Goal: Information Seeking & Learning: Learn about a topic

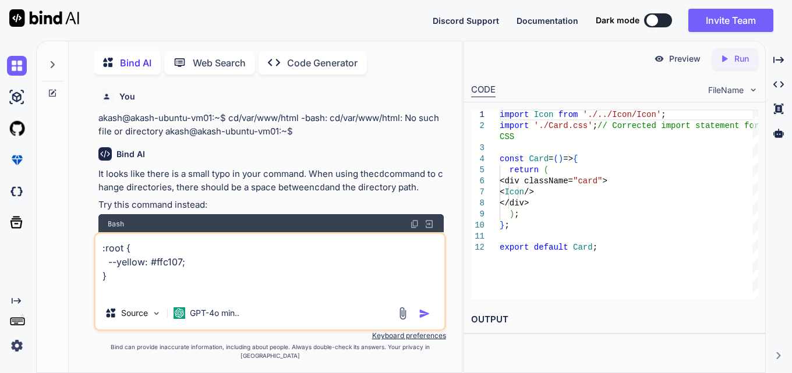
scroll to position [1972, 0]
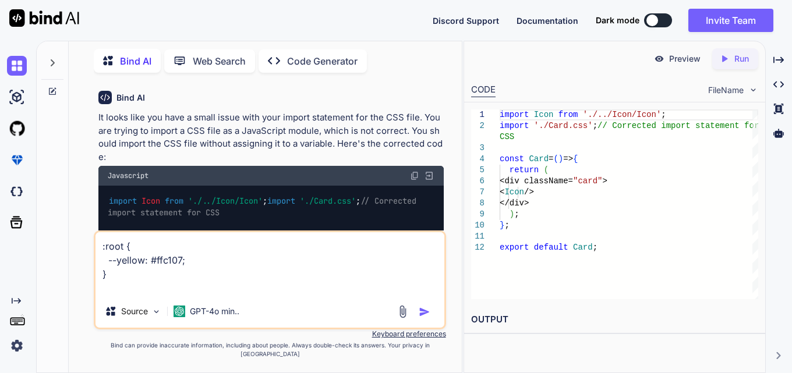
type textarea ":root { --yellow: #ffc107; } c"
type textarea "x"
type textarea ":root { --yellow: #ffc107; } co"
type textarea "x"
type textarea ":root { --yellow: #ffc107; } cor"
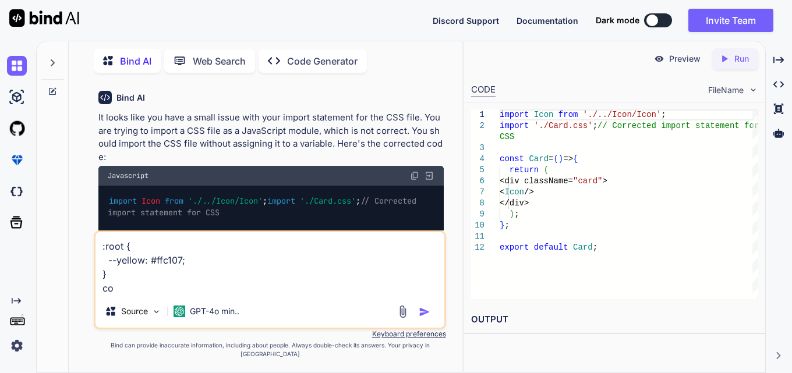
type textarea "x"
type textarea ":root { --yellow: #ffc107; } corr"
type textarea "x"
type textarea ":root { --yellow: #ffc107; } corre"
type textarea "x"
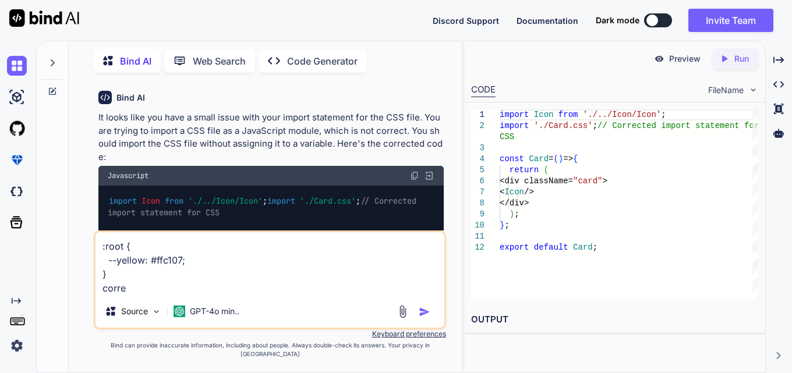
type textarea ":root { --yellow: #ffc107; } correc"
type textarea "x"
type textarea ":root { --yellow: #ffc107; } correct"
type textarea "x"
type textarea ":root { --yellow: #ffc107; } correct"
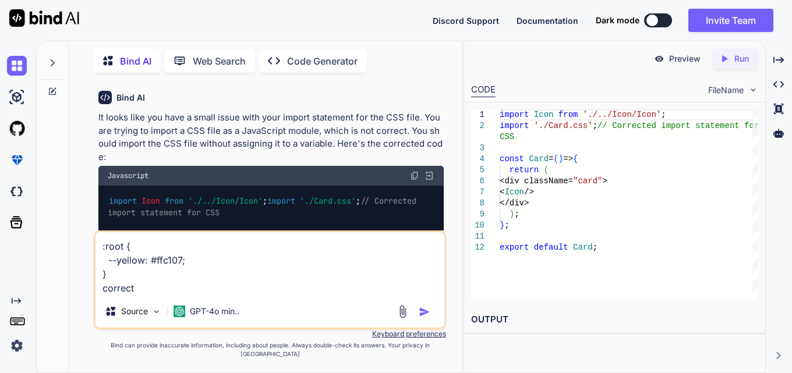
type textarea "x"
type textarea ":root { --yellow: #ffc107; } correct i"
type textarea "x"
type textarea ":root { --yellow: #ffc107; } correct it"
type textarea "x"
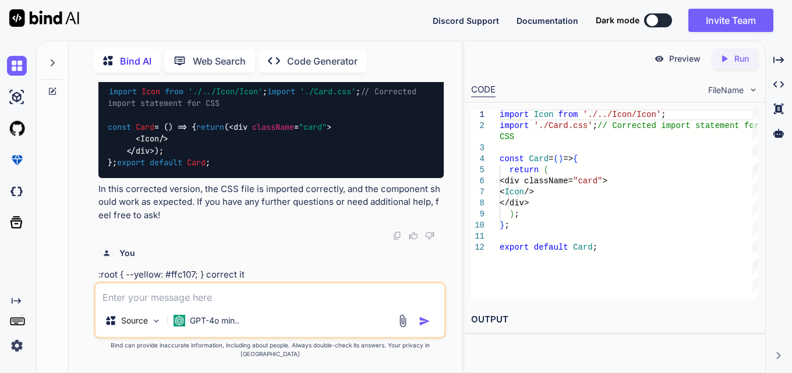
scroll to position [2237, 0]
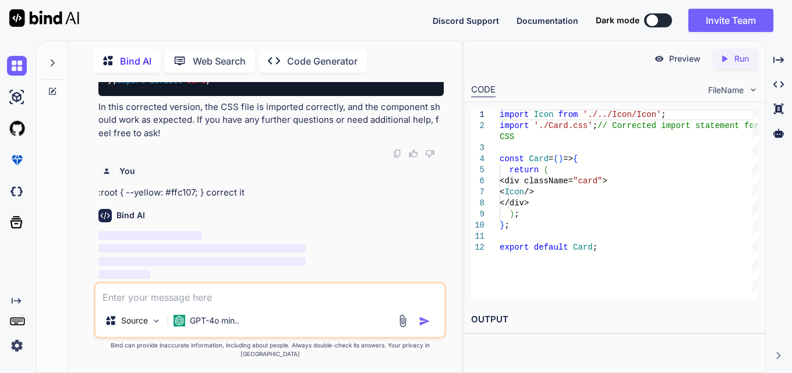
type textarea "x"
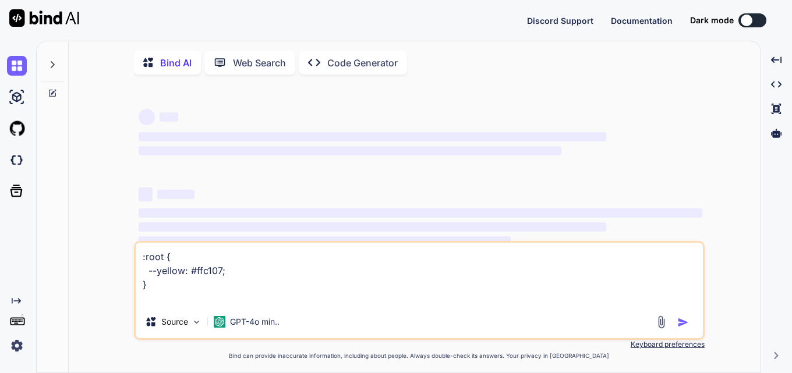
click at [377, 316] on div "Source GPT-4o min.." at bounding box center [419, 324] width 567 height 28
type textarea "x"
click at [360, 300] on textarea ":root { --yellow: #ffc107; }" at bounding box center [419, 274] width 567 height 63
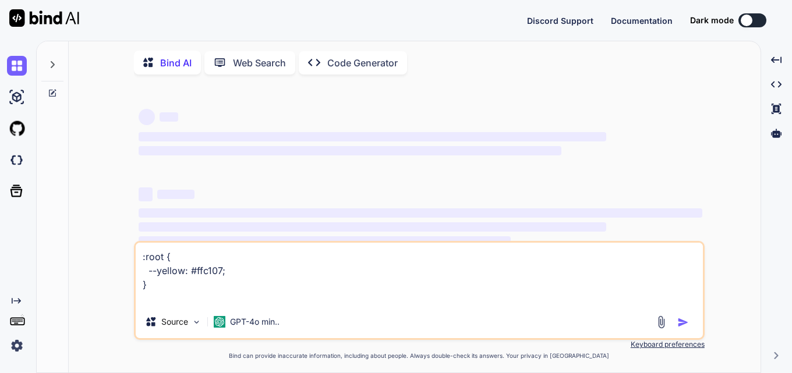
click at [360, 300] on textarea ":root { --yellow: #ffc107; }" at bounding box center [419, 274] width 567 height 63
click at [357, 301] on textarea ":root { --yellow: #ffc107; }" at bounding box center [419, 274] width 567 height 63
click at [301, 294] on textarea ":root { --yellow: #ffc107; }" at bounding box center [419, 274] width 567 height 63
type textarea ":root { --yellow: #ffc107; }"
type textarea "x"
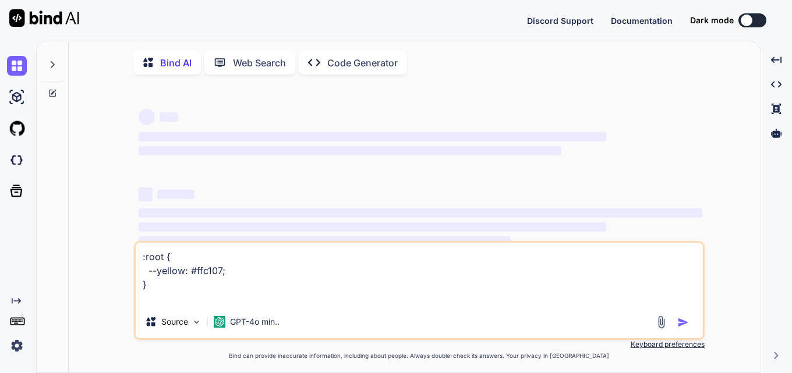
type textarea ":root { --yellow: #ffc107; }"
type textarea "x"
type textarea ":root { --yellow: #ffc107;"
type textarea "x"
type textarea ":root { --yellow: #ffc107;"
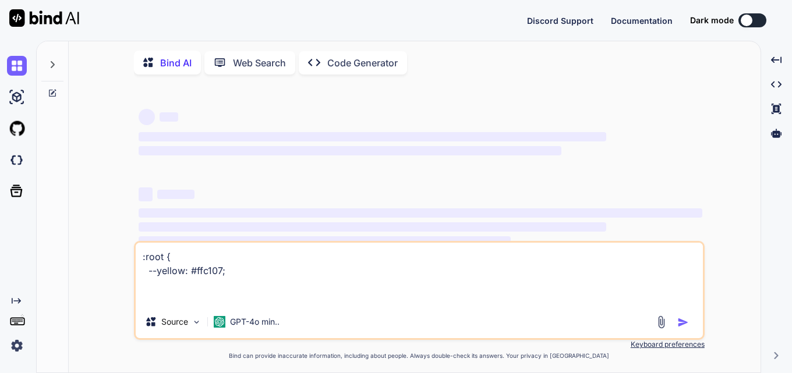
type textarea "x"
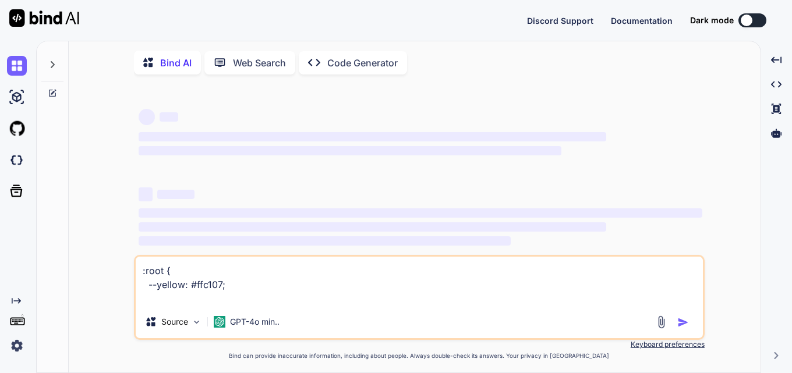
type textarea ":root { --yellow: #ffc107;}"
type textarea "x"
type textarea ":root { --yellow: #ffc107;}c"
type textarea "x"
type textarea ":root { --yellow: #ffc107;}co"
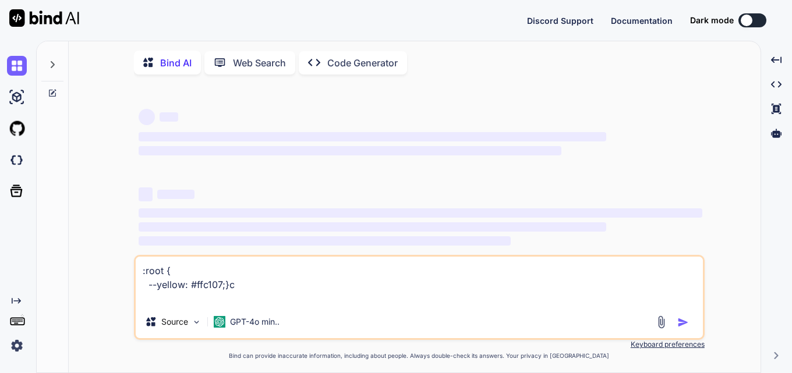
type textarea "x"
type textarea ":root { --yellow: #ffc107;}cor"
type textarea "x"
type textarea ":root { --yellow: #ffc107;}corr"
type textarea "x"
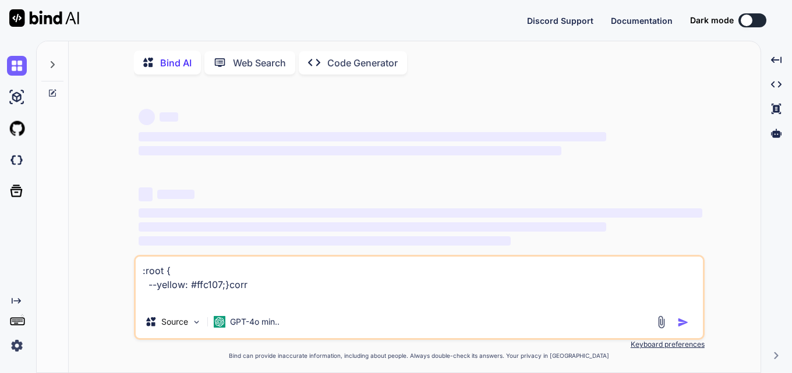
type textarea ":root { --yellow: #ffc107;}corre"
type textarea "x"
type textarea ":root { --yellow: #ffc107;}correc"
type textarea "x"
type textarea ":root { --yellow: #ffc107;}correct"
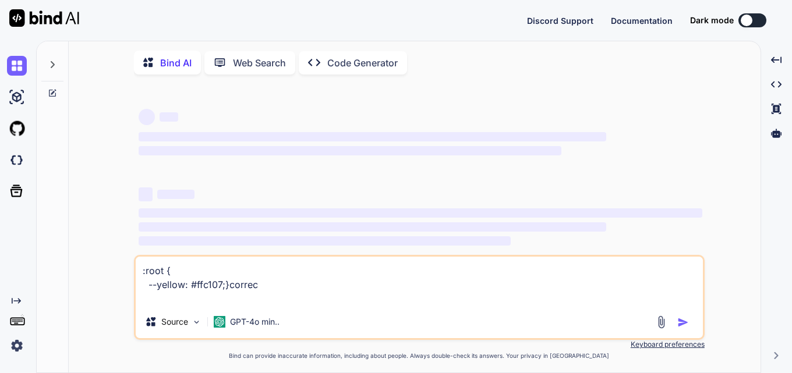
type textarea "x"
type textarea ":root { --yellow: #ffc107;}correct"
type textarea "x"
type textarea ":root { --yellow: #ffc107;}correct i"
type textarea "x"
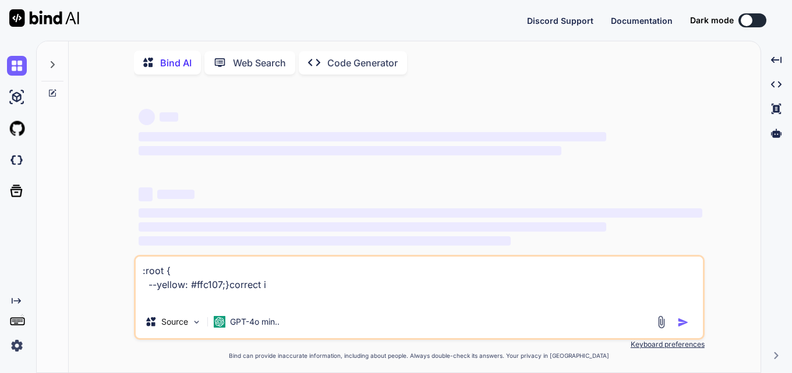
type textarea ":root { --yellow: #ffc107;}correct it"
type textarea "x"
type textarea ":root { --yellow: #ffc107;}correct it"
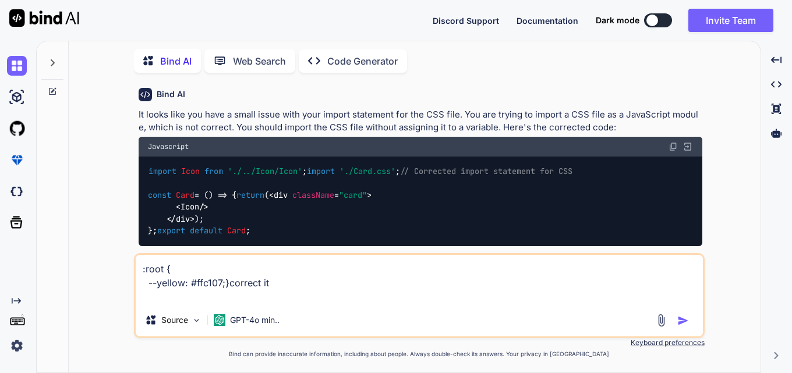
scroll to position [1598, 0]
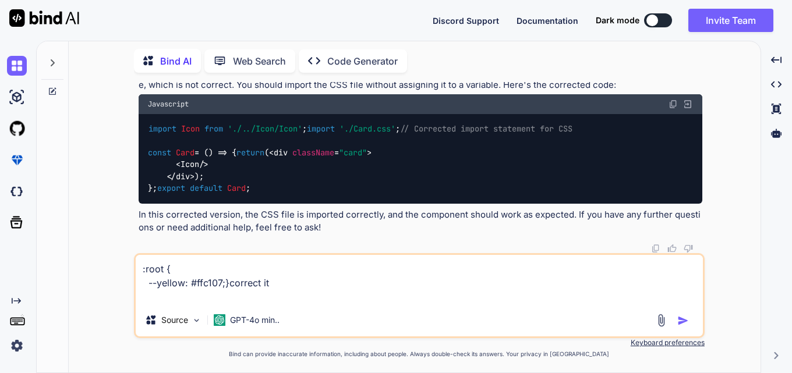
click at [307, 304] on div ":root { --yellow: #ffc107;}correct it Source GPT-4o min.." at bounding box center [419, 295] width 571 height 85
click at [310, 298] on textarea ":root { --yellow: #ffc107;}correct it" at bounding box center [419, 279] width 567 height 49
click at [682, 321] on img "button" at bounding box center [683, 321] width 12 height 12
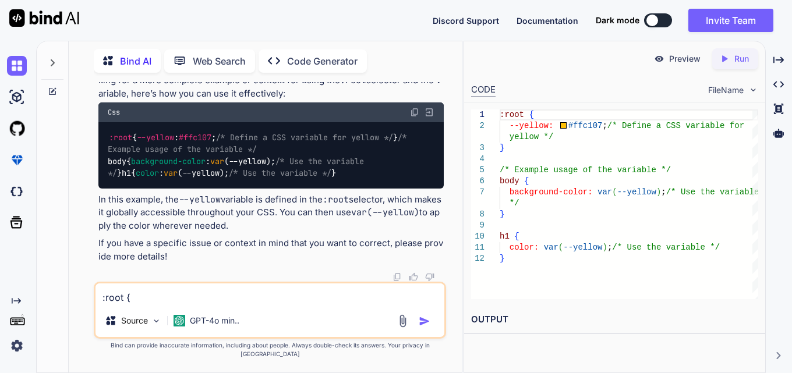
scroll to position [2129, 0]
drag, startPoint x: 114, startPoint y: 189, endPoint x: 102, endPoint y: 169, distance: 23.3
click at [102, 169] on div ":root { --yellow : #ffc107 ; /* Define a CSS variable for yellow */ } /* Exampl…" at bounding box center [270, 155] width 345 height 66
copy code ":root { --yellow : #ffc107 ; /* Define a CSS variable for yellow */ }"
click at [296, 189] on div ":root { --yellow : #ffc107 ; /* Define a CSS variable for yellow */ } /* Exampl…" at bounding box center [270, 155] width 345 height 66
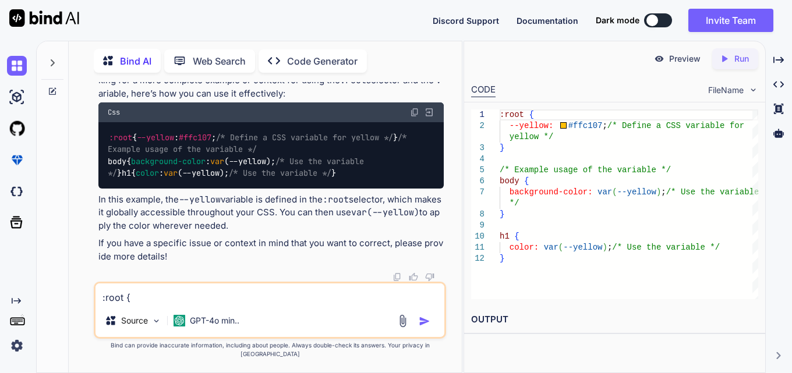
scroll to position [2187, 0]
drag, startPoint x: 127, startPoint y: 191, endPoint x: 98, endPoint y: 167, distance: 37.2
click at [98, 167] on div ":root { --yellow : #ffc107 ; /* Define a CSS variable for yellow */ } /* Exampl…" at bounding box center [270, 155] width 345 height 66
copy code "body { background-color : var (--yellow); /* Use the variable */ }"
click at [121, 189] on div ":root { --yellow : #ffc107 ; /* Define a CSS variable for yellow */ } /* Exampl…" at bounding box center [270, 155] width 345 height 66
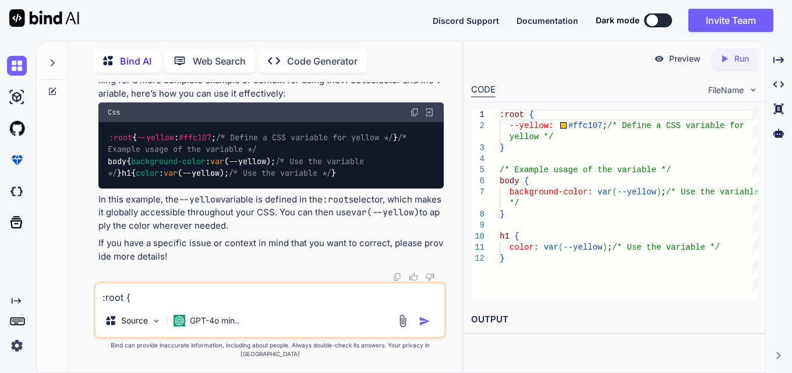
drag, startPoint x: 121, startPoint y: 192, endPoint x: 100, endPoint y: 165, distance: 34.0
click at [100, 165] on div ":root { --yellow : #ffc107 ; /* Define a CSS variable for yellow */ } /* Exampl…" at bounding box center [270, 155] width 345 height 66
click at [115, 189] on div ":root { --yellow : #ffc107 ; /* Define a CSS variable for yellow */ } /* Exampl…" at bounding box center [270, 155] width 345 height 66
drag, startPoint x: 118, startPoint y: 189, endPoint x: 91, endPoint y: 168, distance: 34.5
click at [91, 168] on div "You emote: Counting objects: 100% (3/3), done. remote: Compressing objects: 100…" at bounding box center [270, 227] width 384 height 291
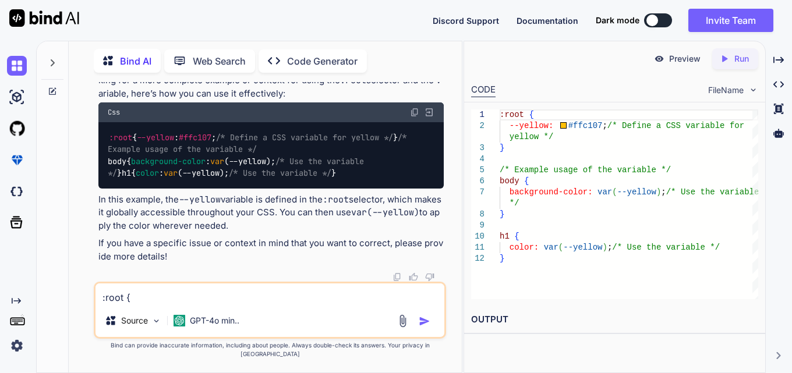
copy code "body { background-color : var (--yellow); /* Use the variable */ }"
click at [125, 189] on div ":root { --yellow : #ffc107 ; /* Define a CSS variable for yellow */ } /* Exampl…" at bounding box center [270, 155] width 345 height 66
drag, startPoint x: 125, startPoint y: 189, endPoint x: 98, endPoint y: 165, distance: 35.9
click at [98, 165] on div "You emote: Counting objects: 100% (3/3), done. remote: Compressing objects: 100…" at bounding box center [270, 182] width 349 height 200
click at [116, 189] on div ":root { --yellow : #ffc107 ; /* Define a CSS variable for yellow */ } /* Exampl…" at bounding box center [270, 155] width 345 height 66
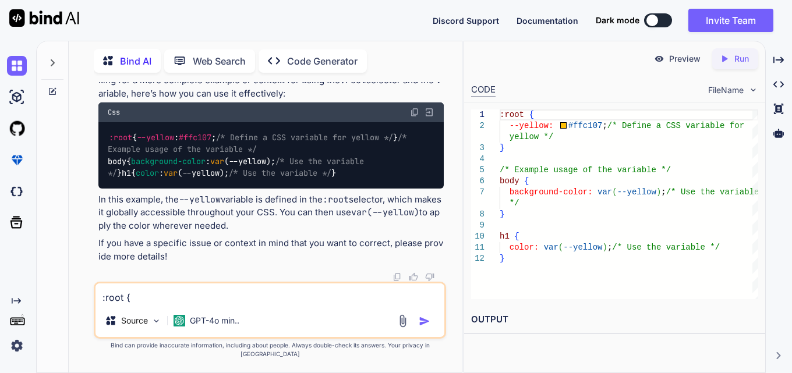
drag, startPoint x: 116, startPoint y: 190, endPoint x: 94, endPoint y: 171, distance: 29.3
click at [94, 171] on div "You emote: Counting objects: 100% (3/3), done. remote: Compressing objects: 100…" at bounding box center [270, 227] width 352 height 291
click at [117, 189] on div ":root { --yellow : #ffc107 ; /* Define a CSS variable for yellow */ } /* Exampl…" at bounding box center [270, 155] width 345 height 66
drag, startPoint x: 117, startPoint y: 193, endPoint x: 89, endPoint y: 159, distance: 44.3
click at [89, 159] on div "You emote: Counting objects: 100% (3/3), done. remote: Compressing objects: 100…" at bounding box center [270, 227] width 384 height 291
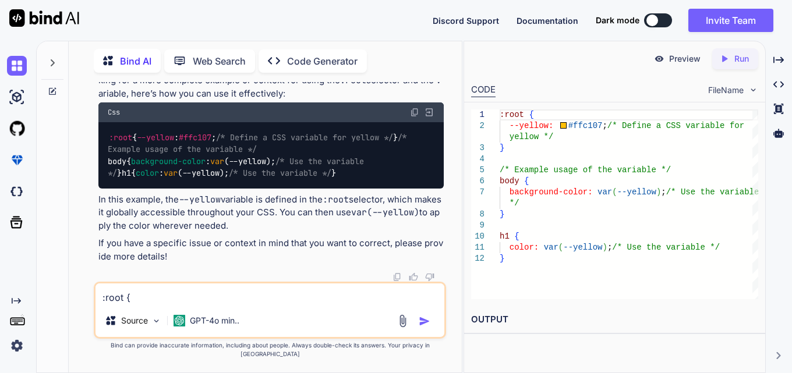
click at [125, 189] on div ":root { --yellow : #ffc107 ; /* Define a CSS variable for yellow */ } /* Exampl…" at bounding box center [270, 155] width 345 height 66
drag, startPoint x: 123, startPoint y: 193, endPoint x: 97, endPoint y: 174, distance: 32.6
click at [97, 174] on div "You emote: Counting objects: 100% (3/3), done. remote: Compressing objects: 100…" at bounding box center [270, 182] width 349 height 200
click at [115, 189] on div ":root { --yellow : #ffc107 ; /* Define a CSS variable for yellow */ } /* Exampl…" at bounding box center [270, 155] width 345 height 66
drag, startPoint x: 115, startPoint y: 193, endPoint x: 105, endPoint y: 171, distance: 25.0
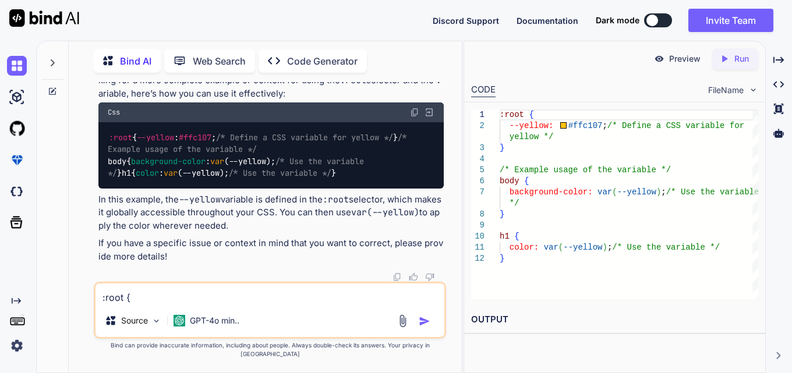
click at [105, 171] on div ":root { --yellow : #ffc107 ; /* Define a CSS variable for yellow */ } /* Exampl…" at bounding box center [270, 155] width 345 height 66
click at [117, 189] on div ":root { --yellow : #ffc107 ; /* Define a CSS variable for yellow */ } /* Exampl…" at bounding box center [270, 155] width 345 height 66
drag, startPoint x: 117, startPoint y: 191, endPoint x: 96, endPoint y: 167, distance: 31.8
click at [96, 167] on div "You emote: Counting objects: 100% (3/3), done. remote: Compressing objects: 100…" at bounding box center [270, 182] width 349 height 200
click at [137, 167] on span "background-color" at bounding box center [168, 161] width 75 height 10
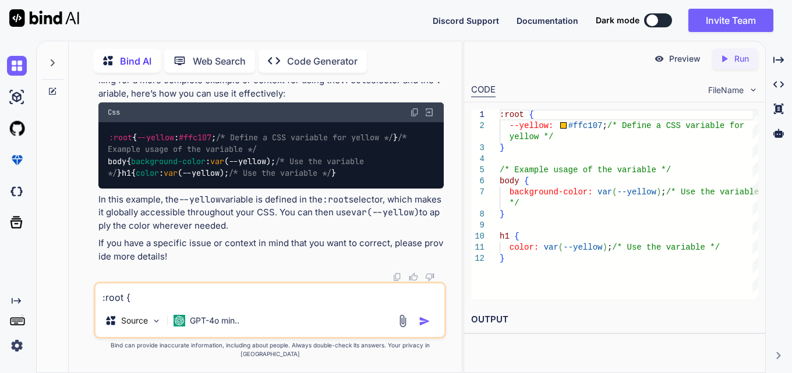
drag, startPoint x: 119, startPoint y: 194, endPoint x: 95, endPoint y: 165, distance: 37.2
click at [95, 165] on div "You emote: Counting objects: 100% (3/3), done. remote: Compressing objects: 100…" at bounding box center [270, 227] width 352 height 291
copy code "body { background-color : var (--yellow); /* Use the variable */ }"
click at [275, 179] on span "/* Use the variable */" at bounding box center [280, 173] width 102 height 10
drag, startPoint x: 119, startPoint y: 193, endPoint x: 95, endPoint y: 166, distance: 35.9
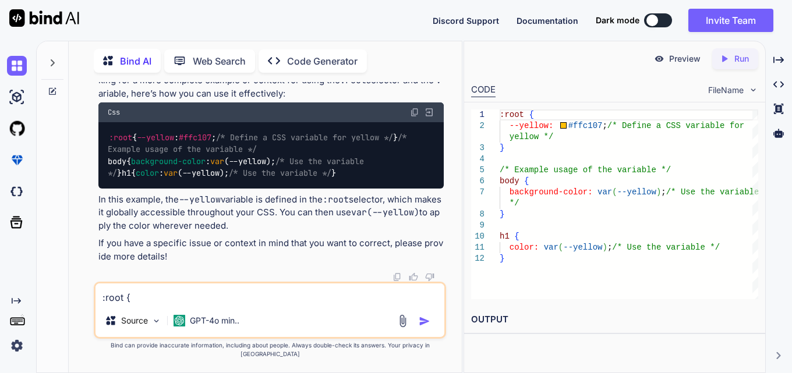
click at [95, 166] on div "You emote: Counting objects: 100% (3/3), done. remote: Compressing objects: 100…" at bounding box center [270, 227] width 352 height 291
copy code "body { background-color : var (--yellow); /* Use the variable */ }"
